Goal: Information Seeking & Learning: Compare options

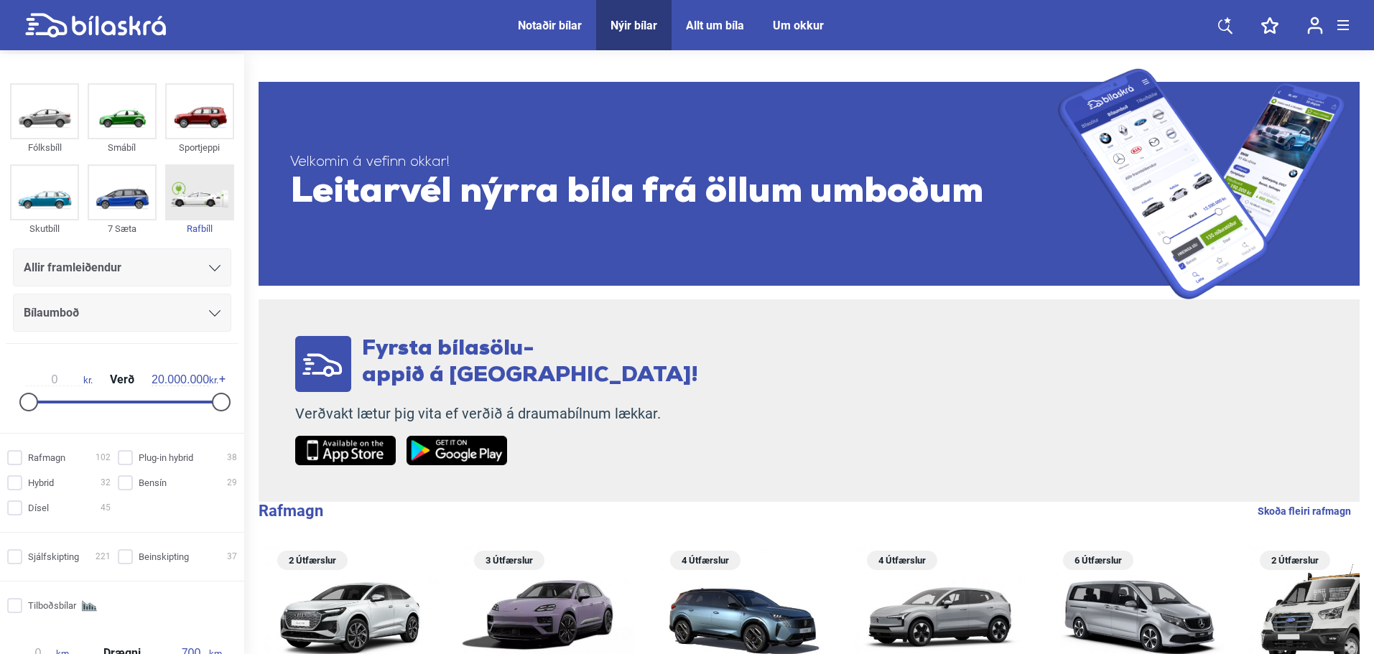
click at [194, 195] on img at bounding box center [200, 192] width 66 height 53
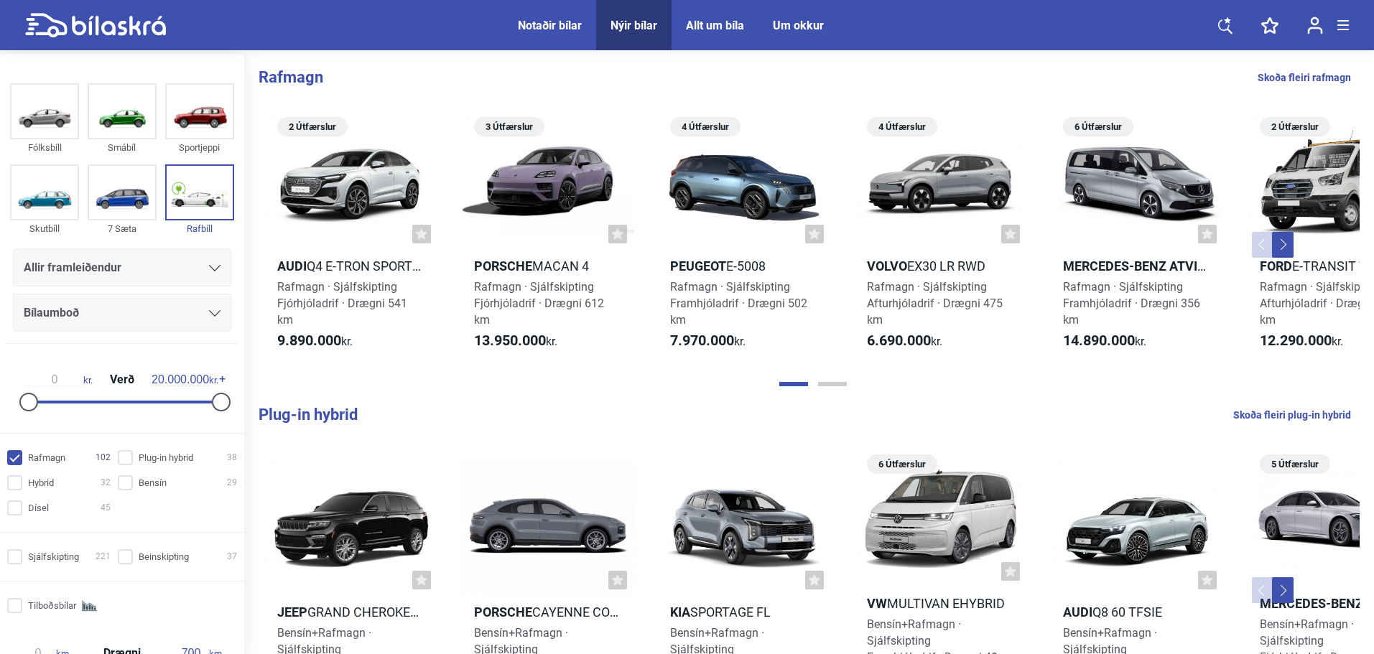
click at [1313, 70] on link "Skoða fleiri rafmagn" at bounding box center [1304, 77] width 93 height 19
click at [192, 195] on img at bounding box center [200, 192] width 66 height 53
checkbox input "true"
click at [1275, 76] on link "Skoða fleiri rafmagn" at bounding box center [1304, 77] width 93 height 19
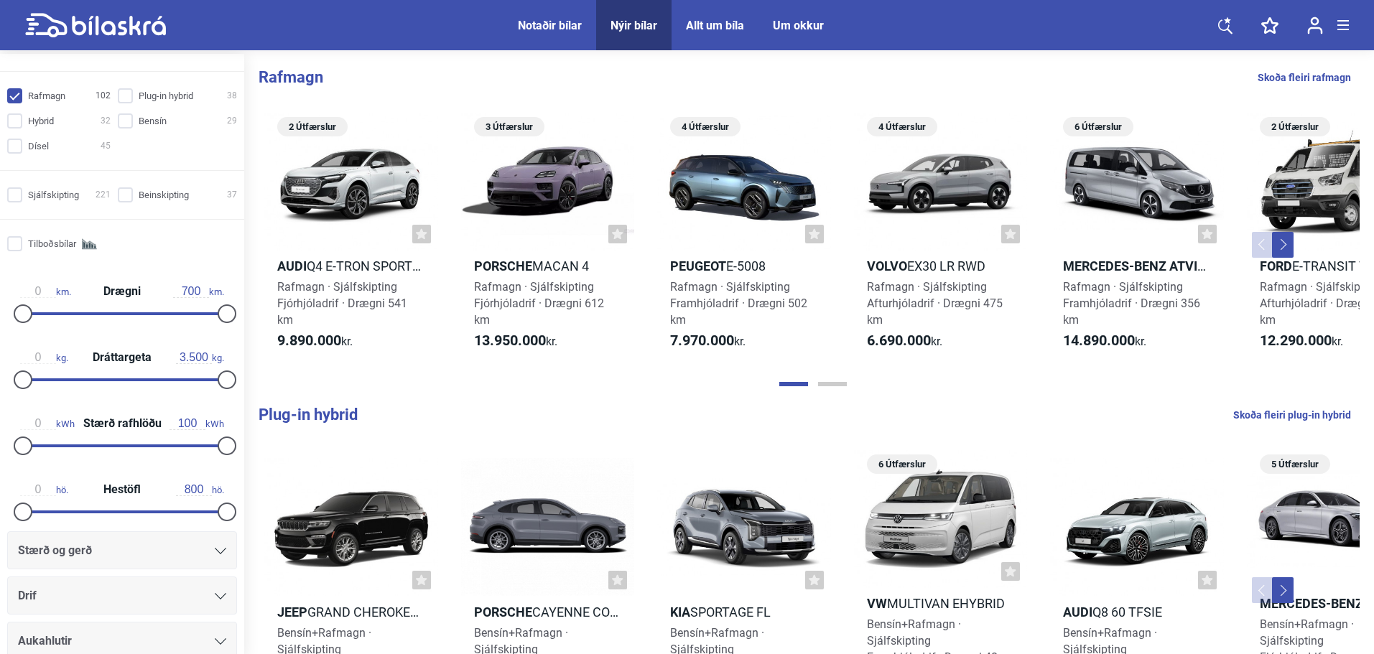
scroll to position [431, 0]
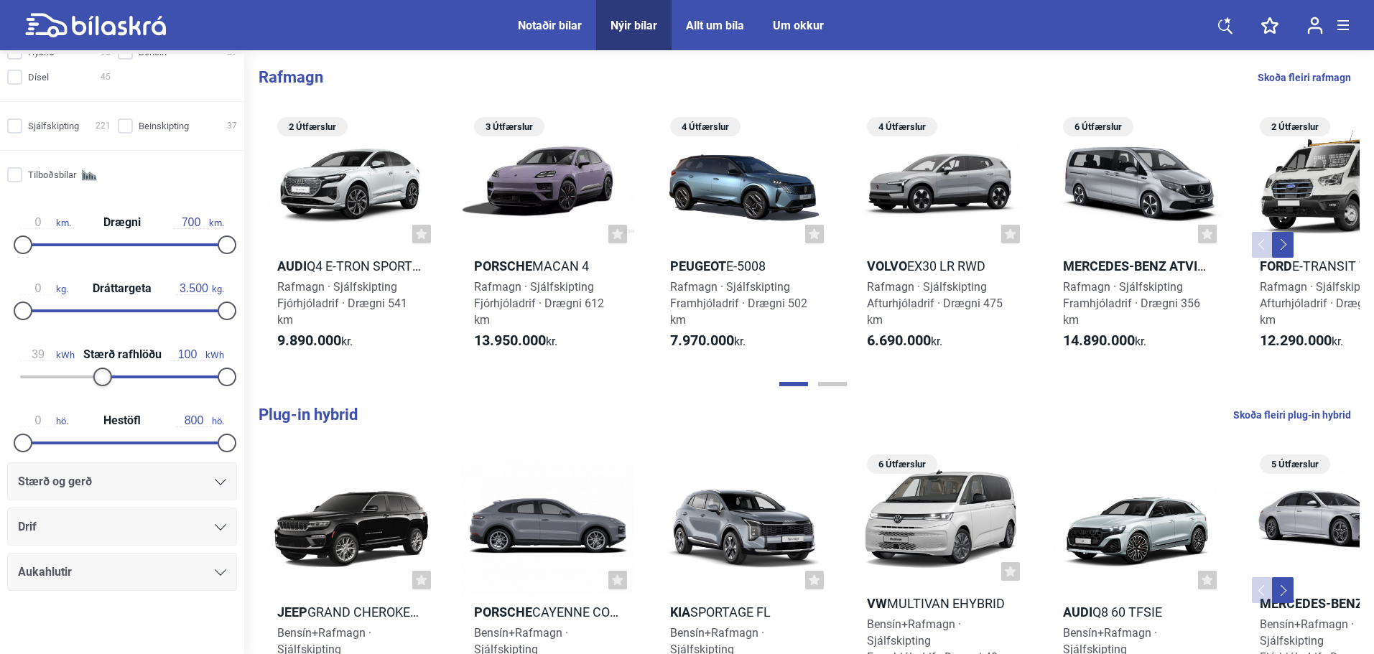
type input "40"
drag, startPoint x: 24, startPoint y: 378, endPoint x: 104, endPoint y: 379, distance: 80.5
click at [104, 379] on div at bounding box center [105, 377] width 19 height 19
click at [1323, 75] on link "Skoða fleiri rafmagn" at bounding box center [1304, 77] width 93 height 19
click at [1320, 70] on link "Skoða fleiri rafmagn" at bounding box center [1304, 77] width 93 height 19
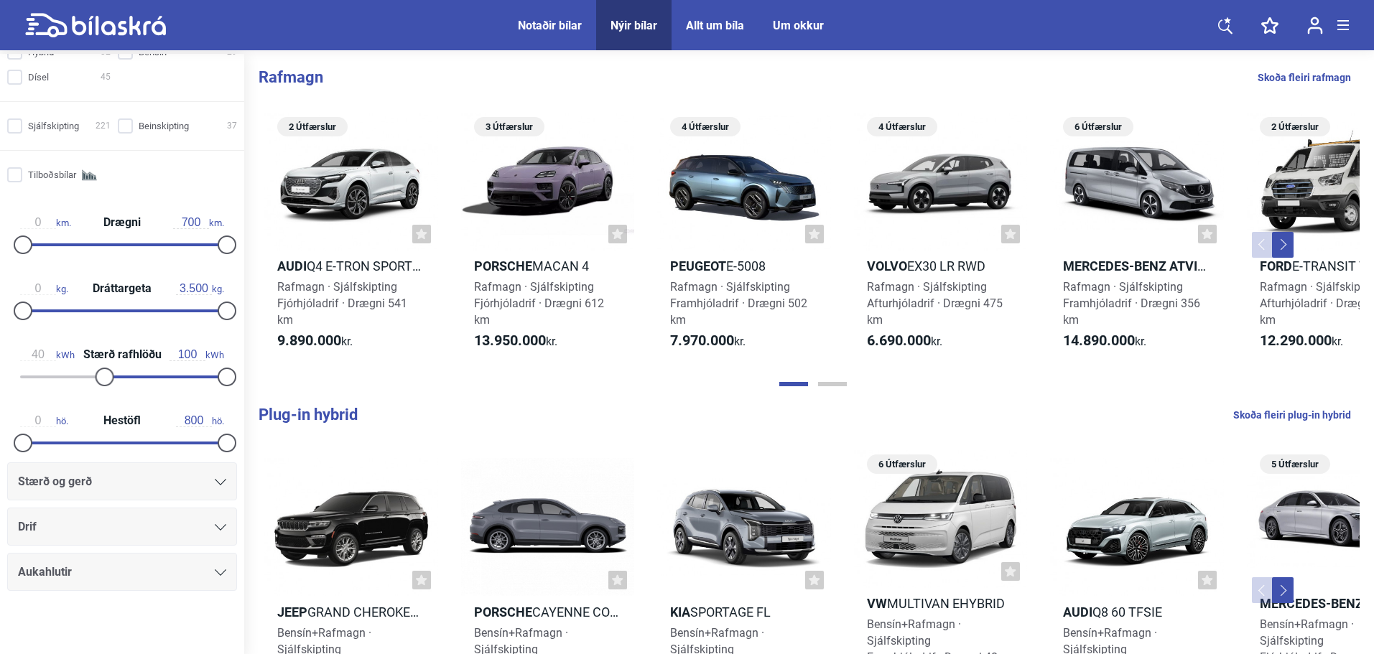
click at [1320, 70] on link "Skoða fleiri rafmagn" at bounding box center [1304, 77] width 93 height 19
click at [298, 74] on b "Rafmagn" at bounding box center [291, 77] width 65 height 18
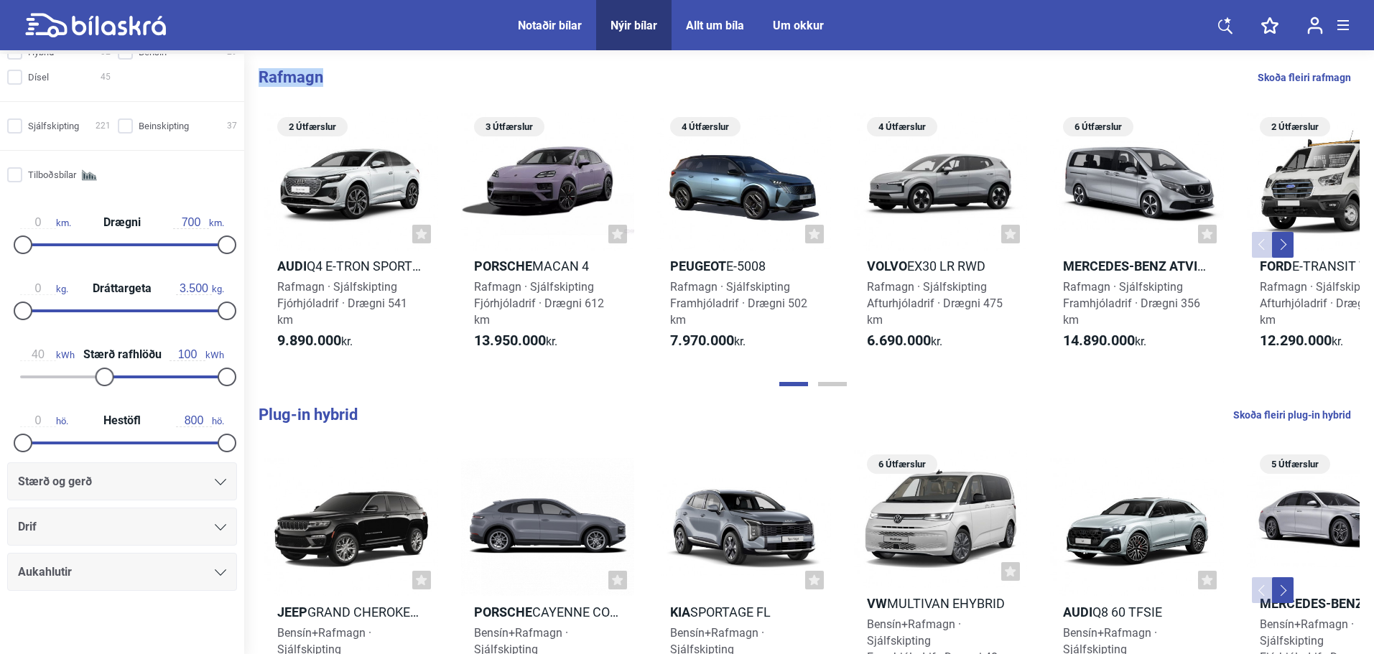
click at [298, 74] on b "Rafmagn" at bounding box center [291, 77] width 65 height 18
click at [836, 383] on button "Page 2" at bounding box center [832, 384] width 29 height 4
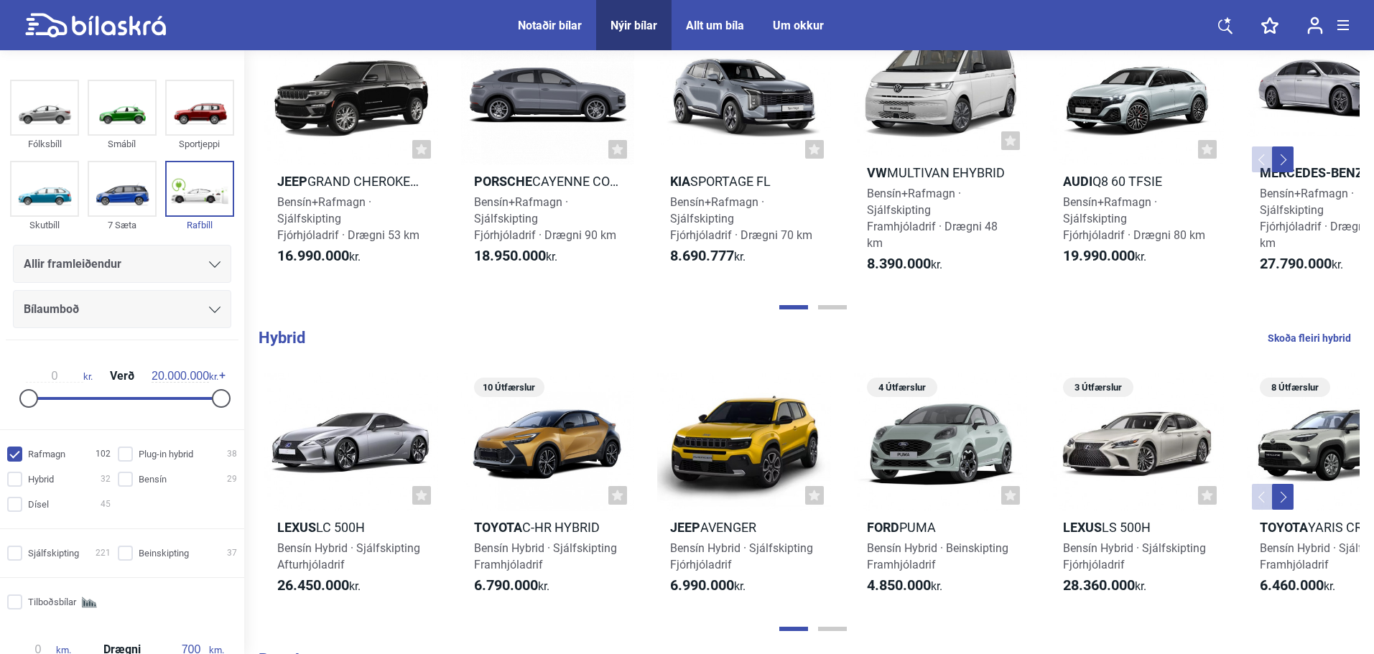
click at [83, 31] on icon at bounding box center [119, 25] width 94 height 19
checkbox input "false"
type input "0"
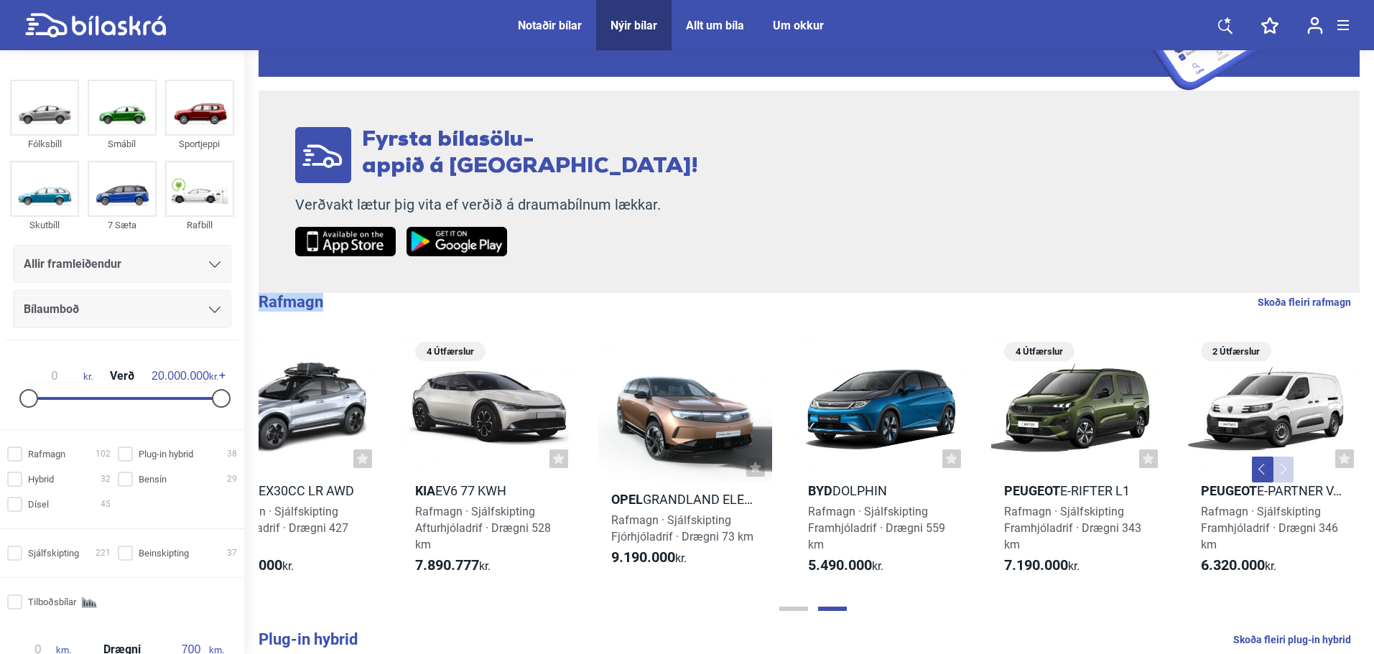
scroll to position [216, 0]
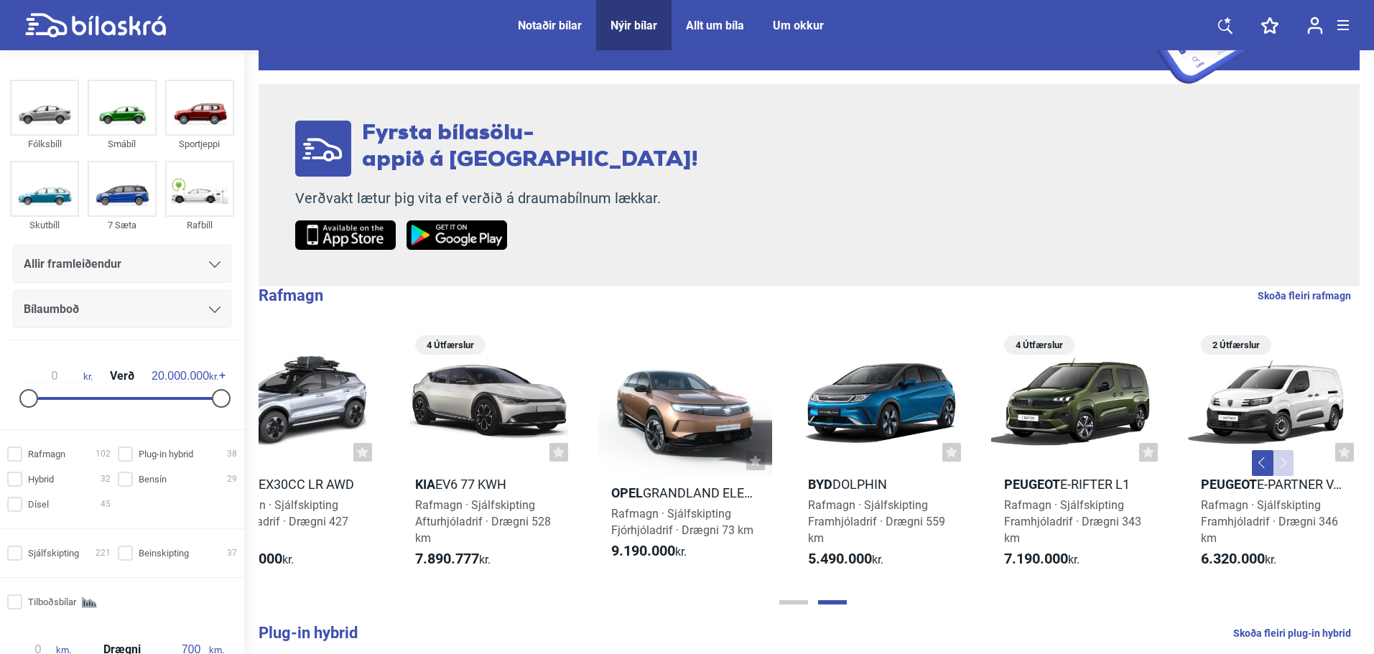
click at [699, 266] on div "Fyrsta bílasölu- appið á [GEOGRAPHIC_DATA]! Verðvakt lætur þig vita ef verðið á…" at bounding box center [809, 185] width 1101 height 203
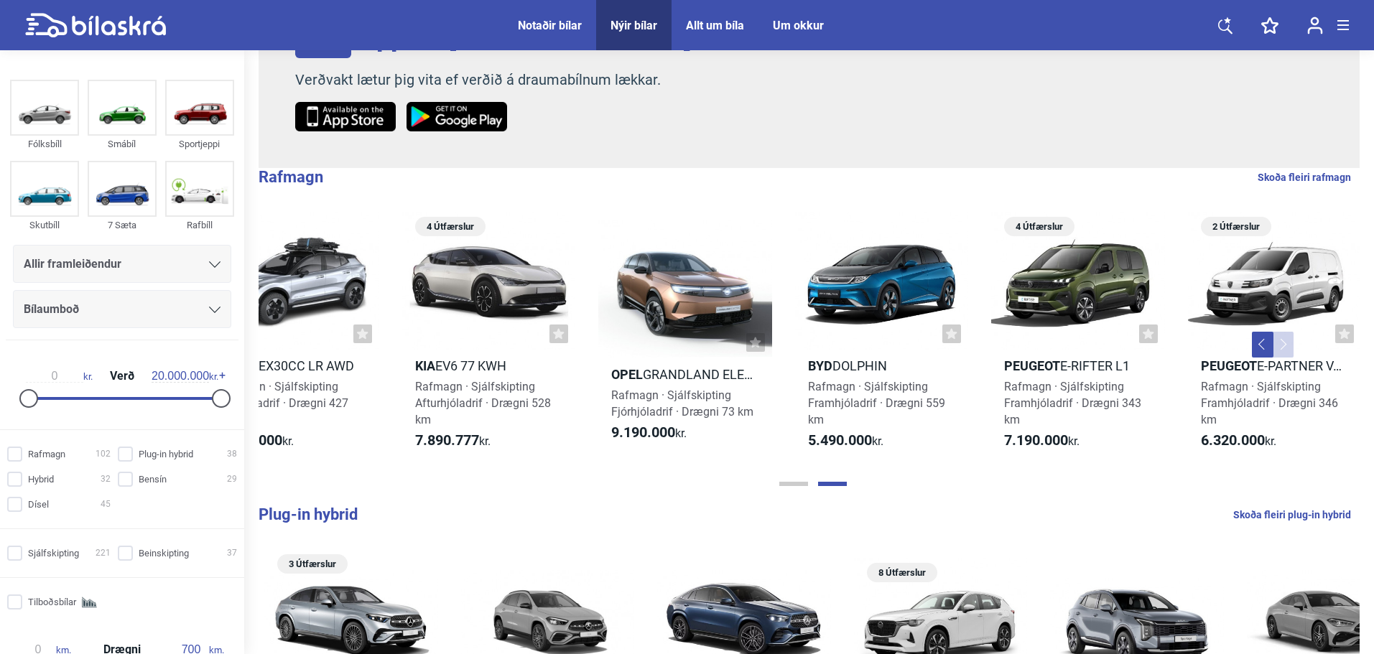
scroll to position [359, 0]
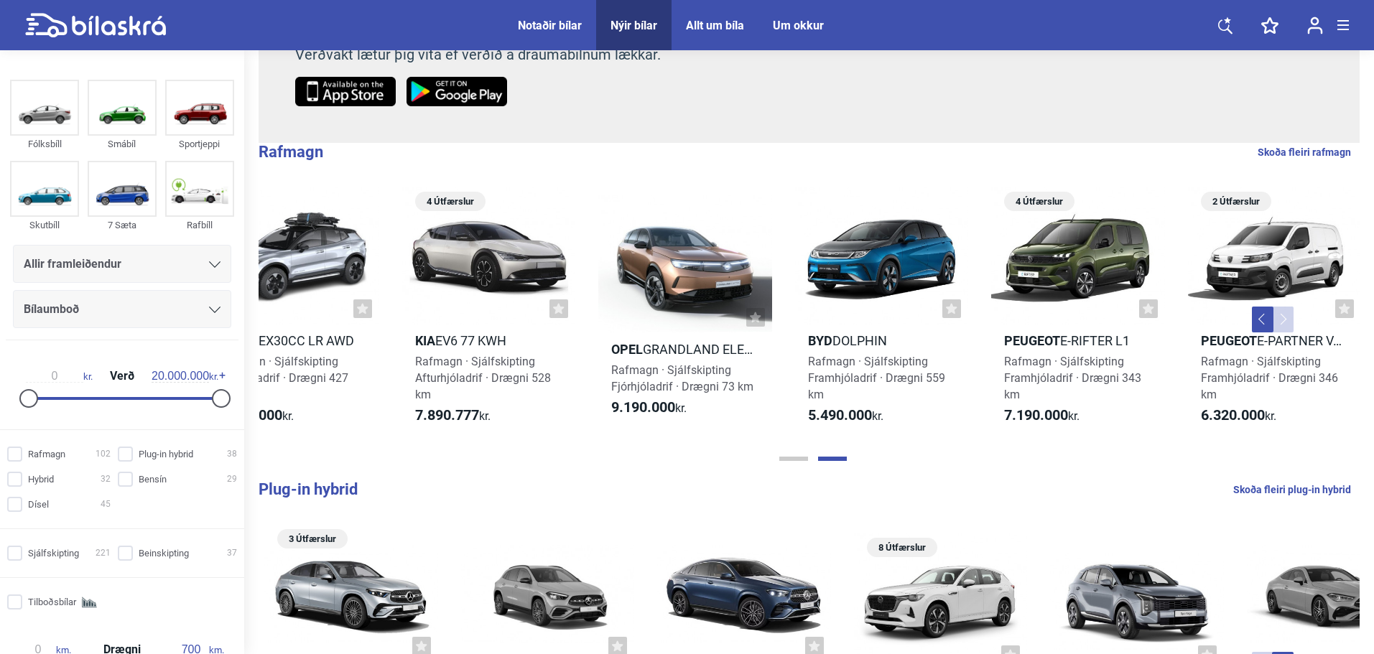
click at [1325, 144] on link "Skoða fleiri rafmagn" at bounding box center [1304, 152] width 93 height 19
checkbox input "true"
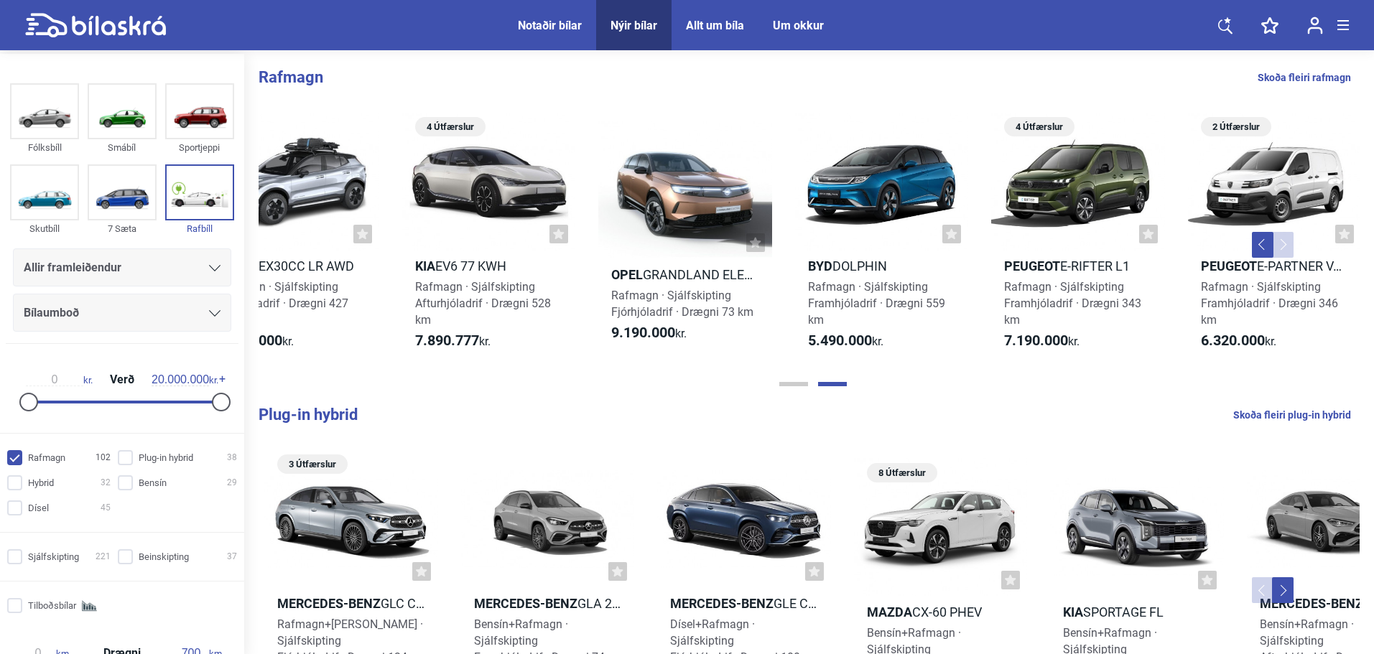
click at [1336, 73] on link "Skoða fleiri rafmagn" at bounding box center [1304, 77] width 93 height 19
click at [565, 27] on div "Notaðir bílar" at bounding box center [550, 26] width 64 height 14
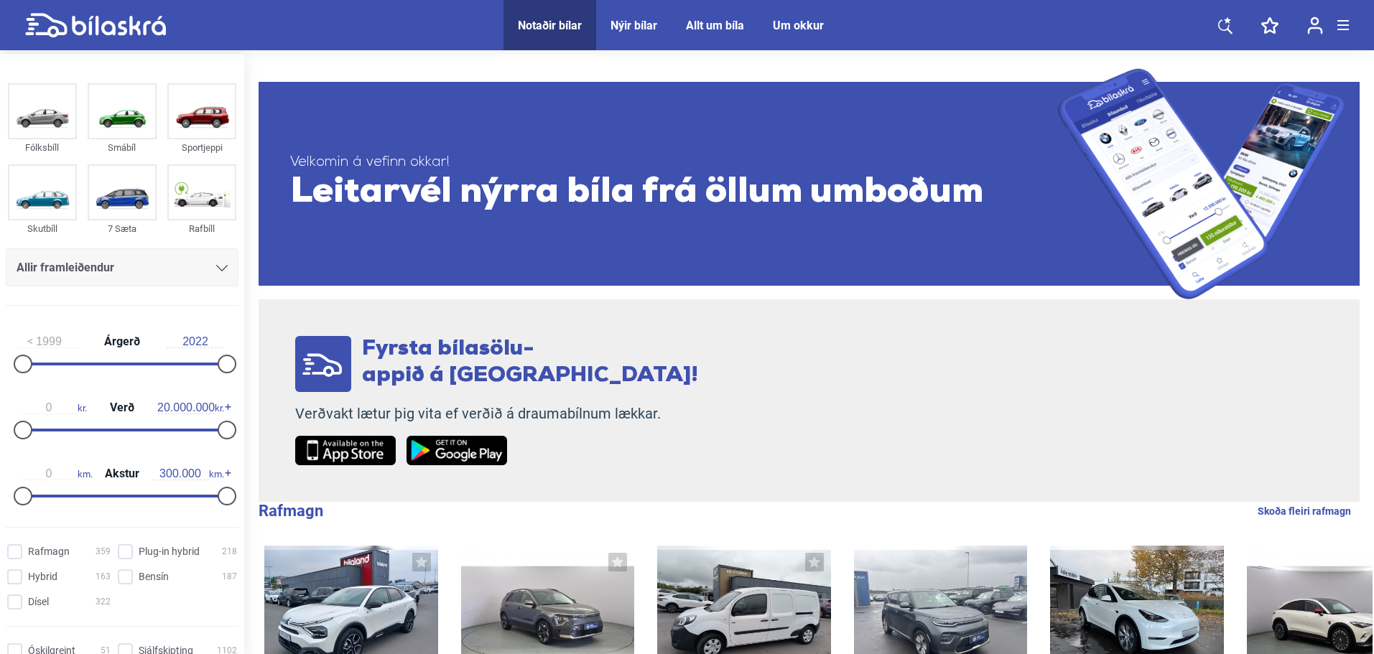
click at [631, 32] on div "Nýir bílar" at bounding box center [634, 26] width 47 height 14
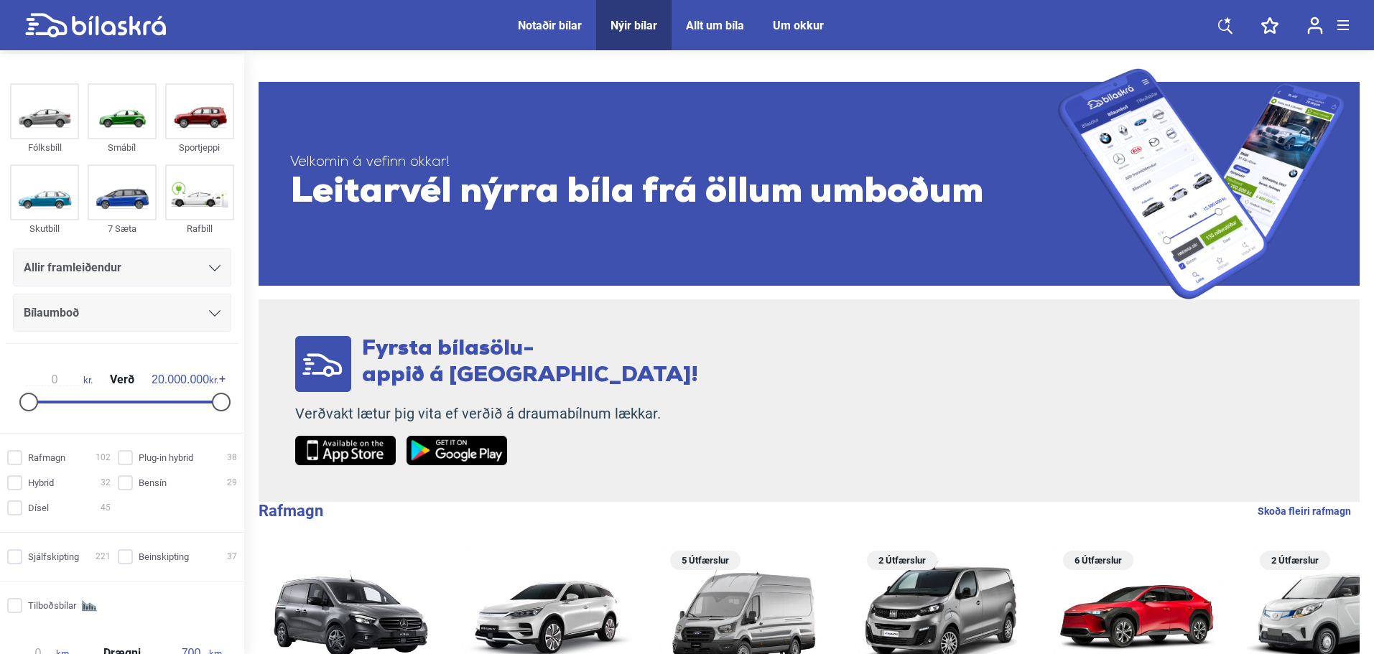
click at [556, 29] on div "Notaðir bílar" at bounding box center [550, 26] width 64 height 14
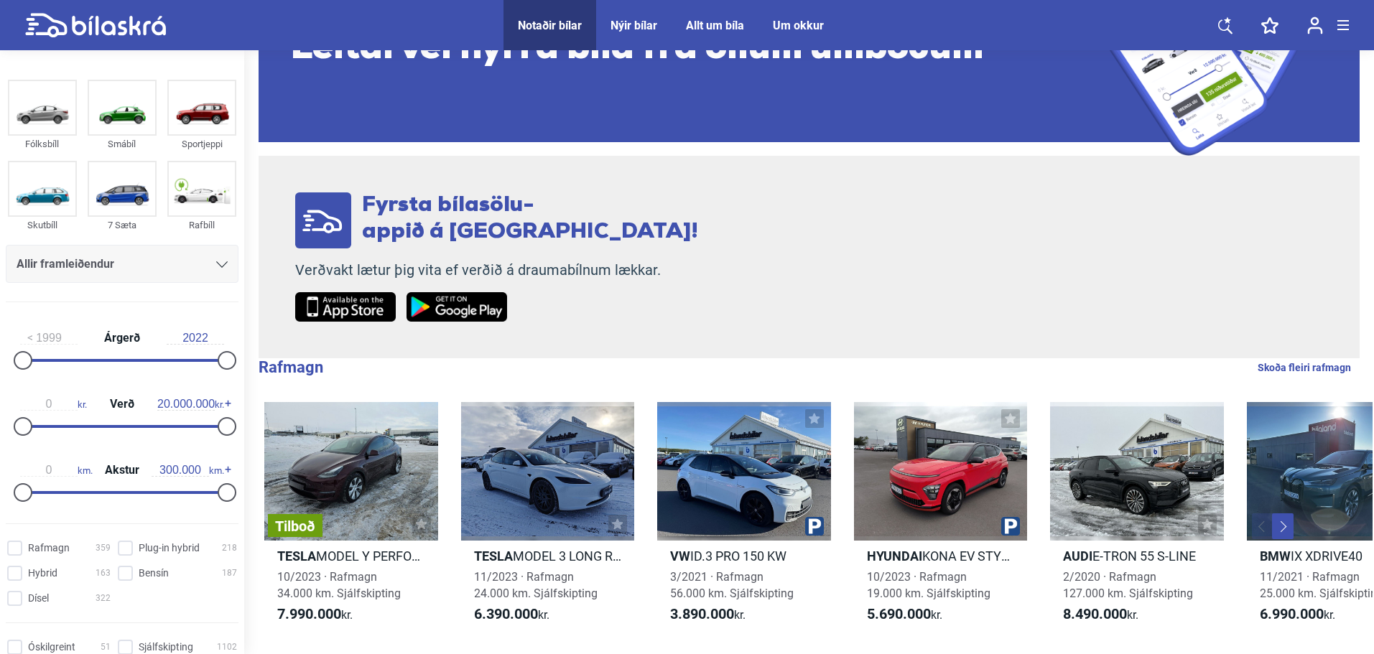
click at [639, 26] on div "Nýir bílar" at bounding box center [634, 26] width 47 height 14
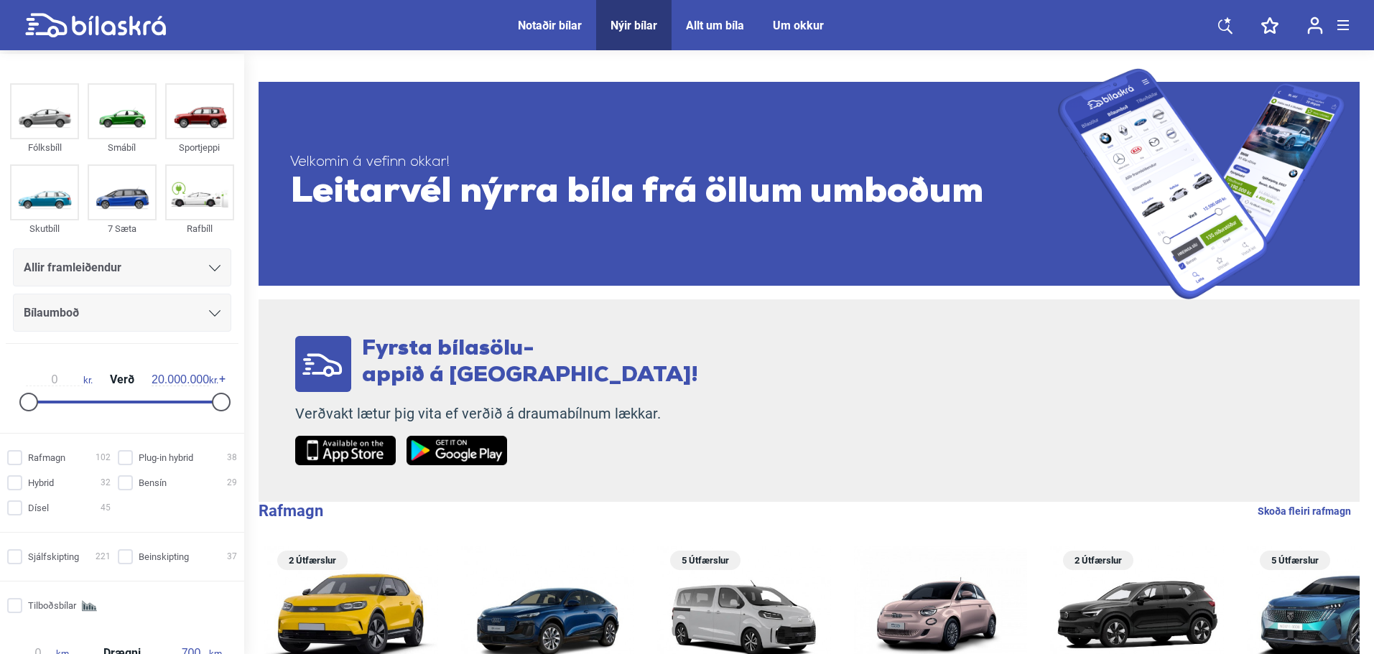
click at [203, 267] on div "Allir framleiðendur" at bounding box center [122, 268] width 197 height 20
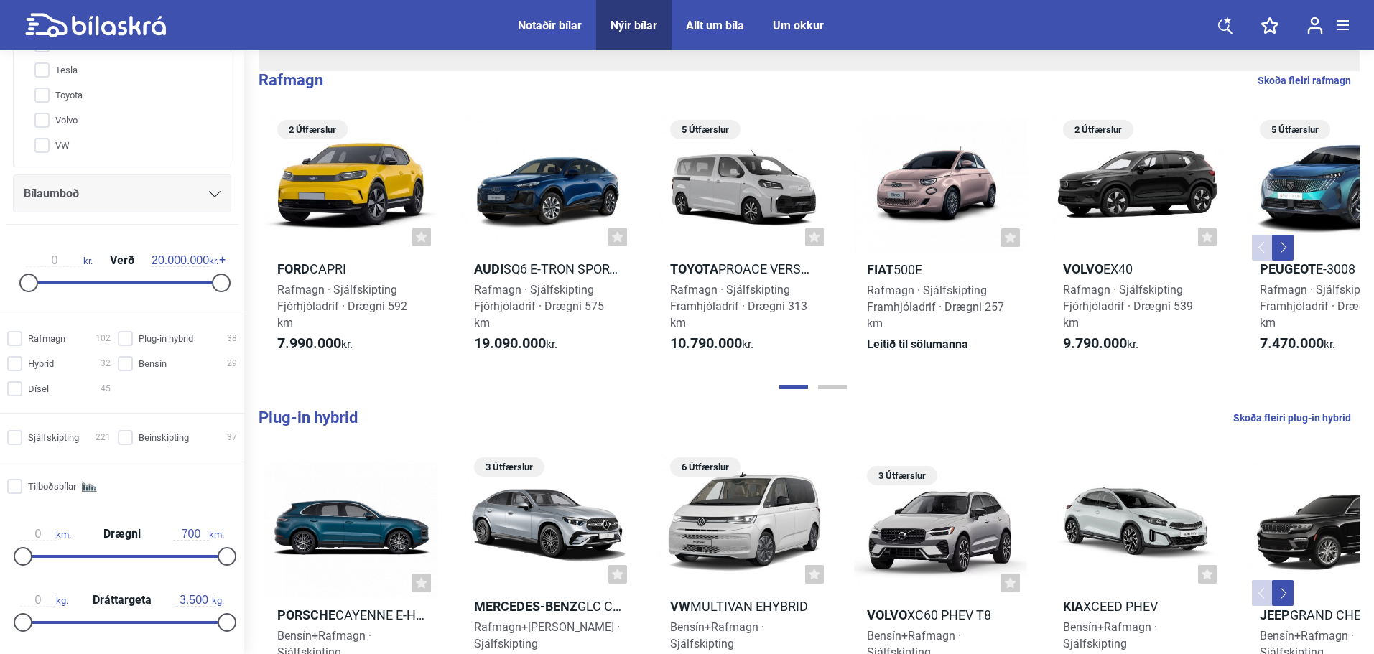
scroll to position [333, 0]
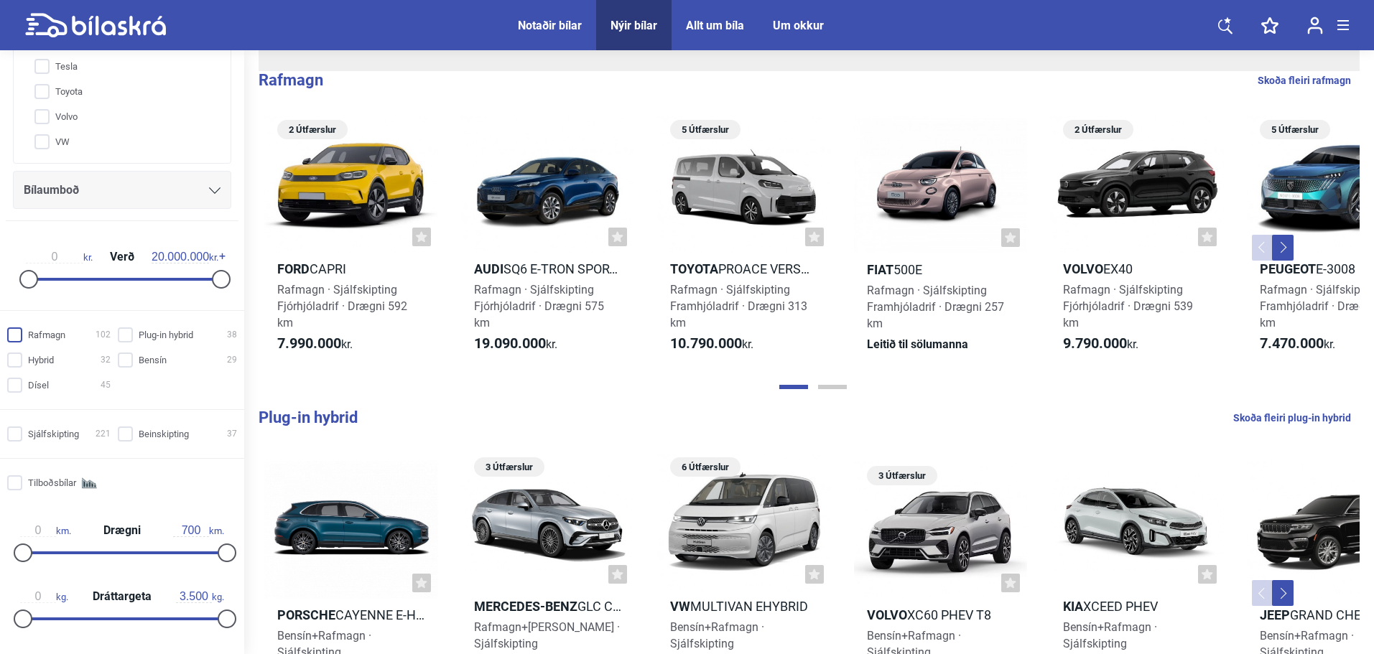
click at [17, 338] on input "Rafmagn 102" at bounding box center [60, 335] width 103 height 15
checkbox input "true"
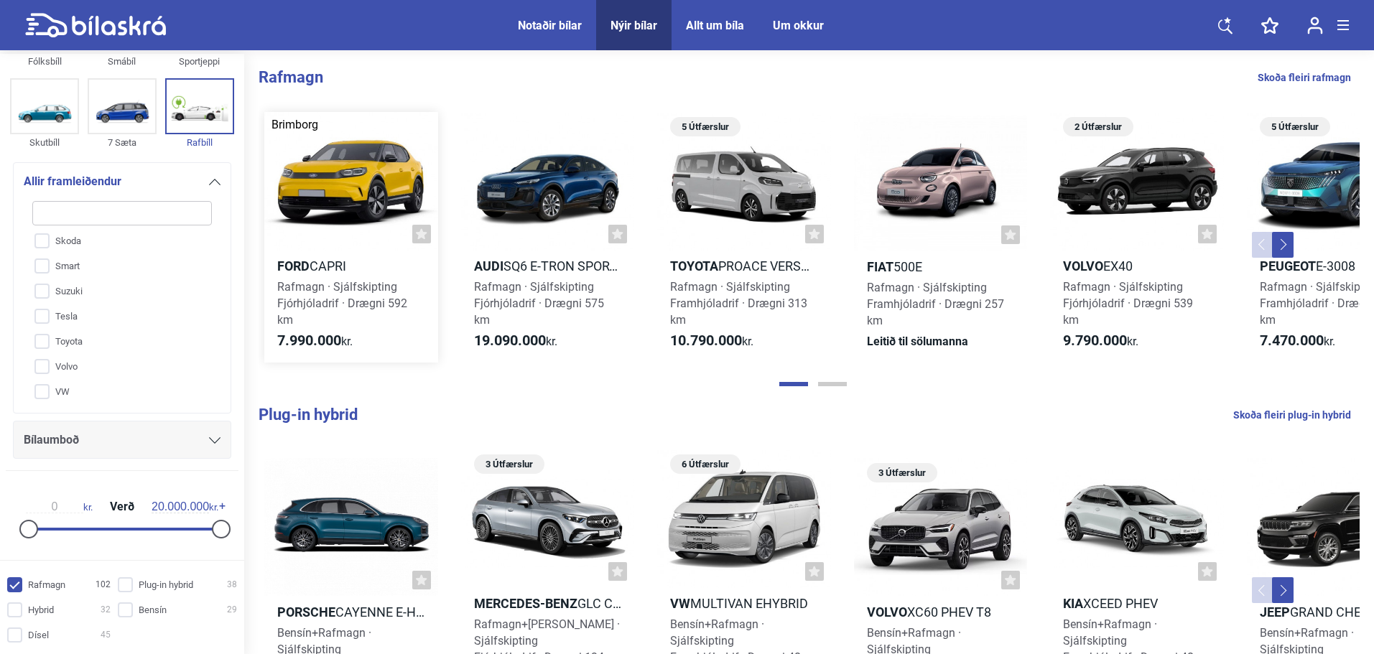
scroll to position [68, 0]
